Goal: Task Accomplishment & Management: Manage account settings

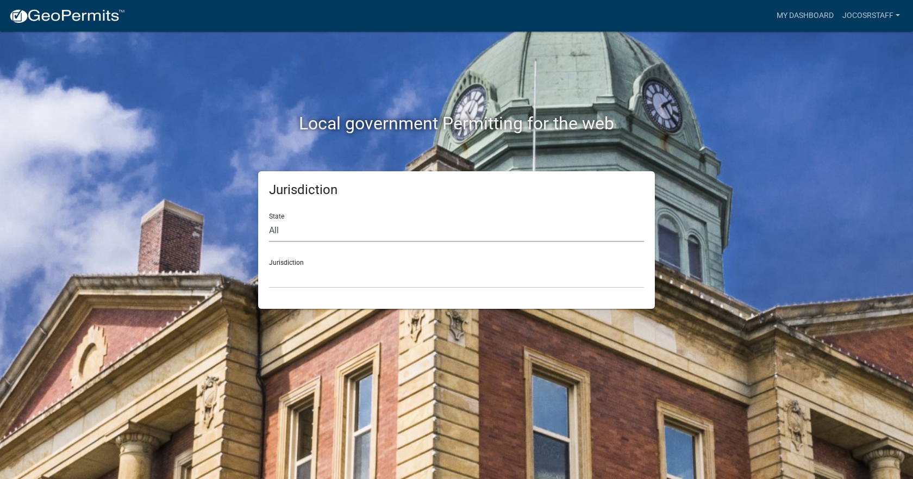
click at [467, 237] on select "All [US_STATE] [US_STATE] [US_STATE] [US_STATE] [US_STATE] [US_STATE] [US_STATE…" at bounding box center [456, 230] width 375 height 22
select select "[US_STATE]"
click at [269, 219] on select "All [US_STATE] [US_STATE] [US_STATE] [US_STATE] [US_STATE] [US_STATE] [US_STATE…" at bounding box center [456, 230] width 375 height 22
click at [469, 279] on select "[GEOGRAPHIC_DATA], [US_STATE] [GEOGRAPHIC_DATA], [US_STATE] [GEOGRAPHIC_DATA], …" at bounding box center [456, 277] width 375 height 22
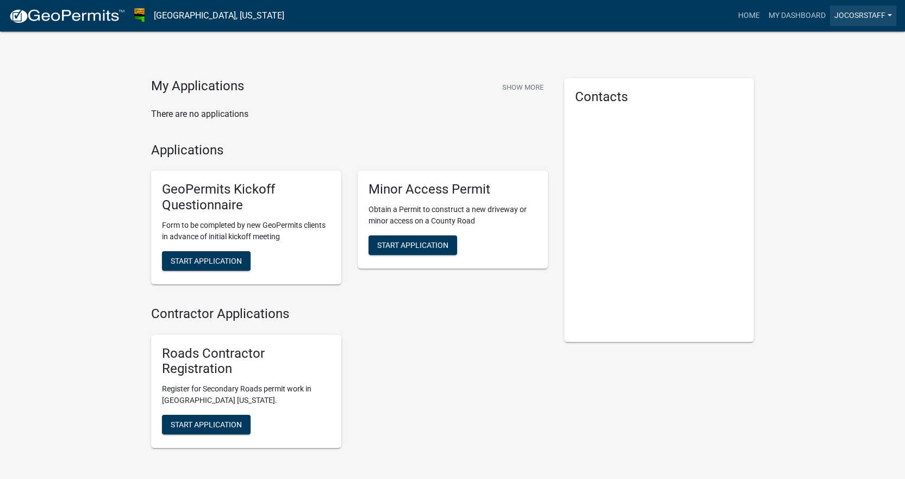
click at [878, 12] on link "jocoSRstaff" at bounding box center [863, 15] width 66 height 21
click at [833, 84] on link "Logout" at bounding box center [852, 80] width 87 height 26
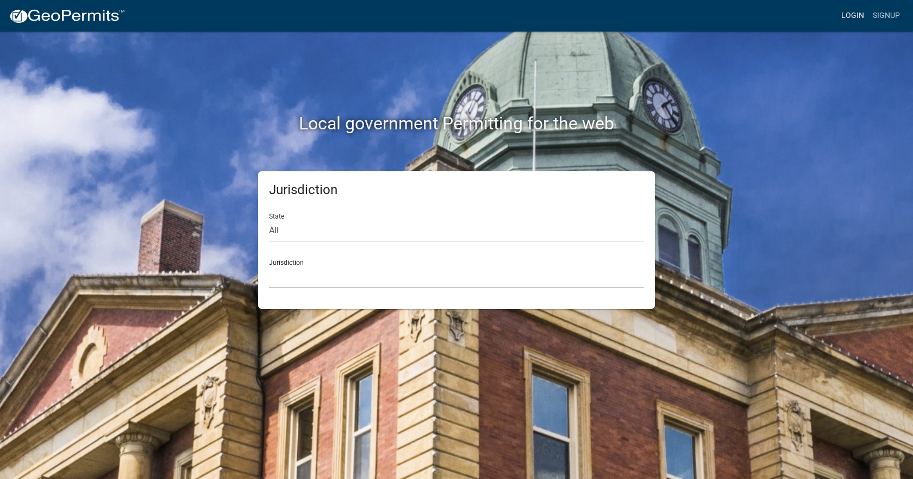
click at [858, 14] on link "Login" at bounding box center [853, 15] width 32 height 21
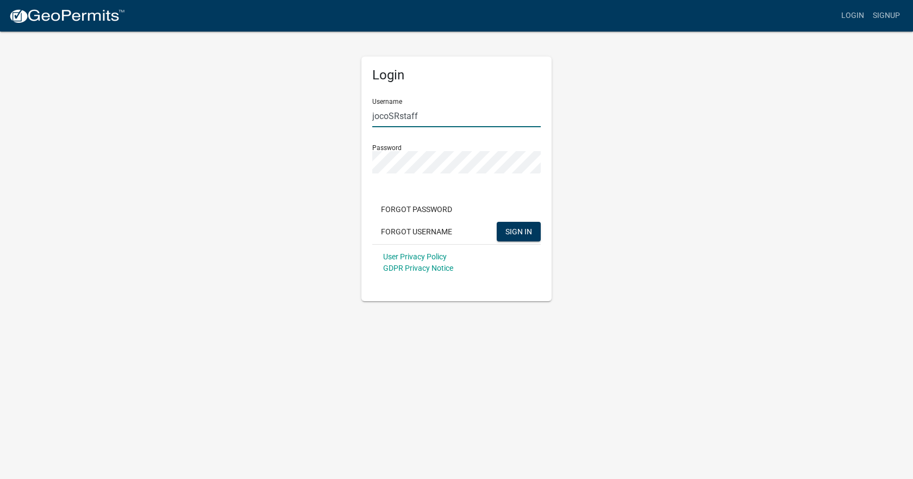
click at [458, 113] on input "jocoSRstaff" at bounding box center [456, 116] width 168 height 22
type input "[EMAIL_ADDRESS][DOMAIN_NAME]"
click at [507, 238] on button "SIGN IN" at bounding box center [519, 232] width 44 height 20
